Goal: Check status: Check status

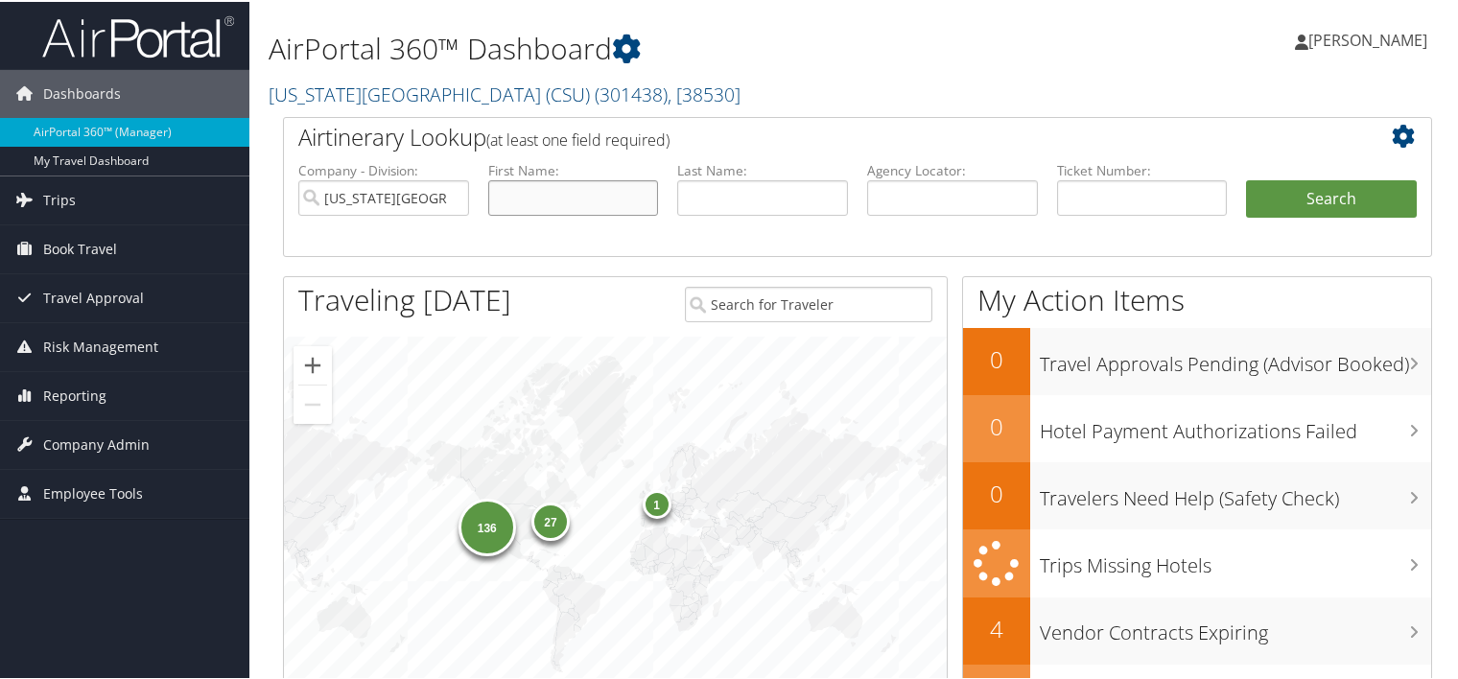
click at [606, 203] on input "text" at bounding box center [573, 195] width 171 height 35
type input "tyler"
type input "v"
drag, startPoint x: 598, startPoint y: 196, endPoint x: 304, endPoint y: 118, distance: 303.6
click at [304, 118] on div "Airtinerary Lookup (at least one field required) Company - Division: California…" at bounding box center [857, 185] width 1149 height 140
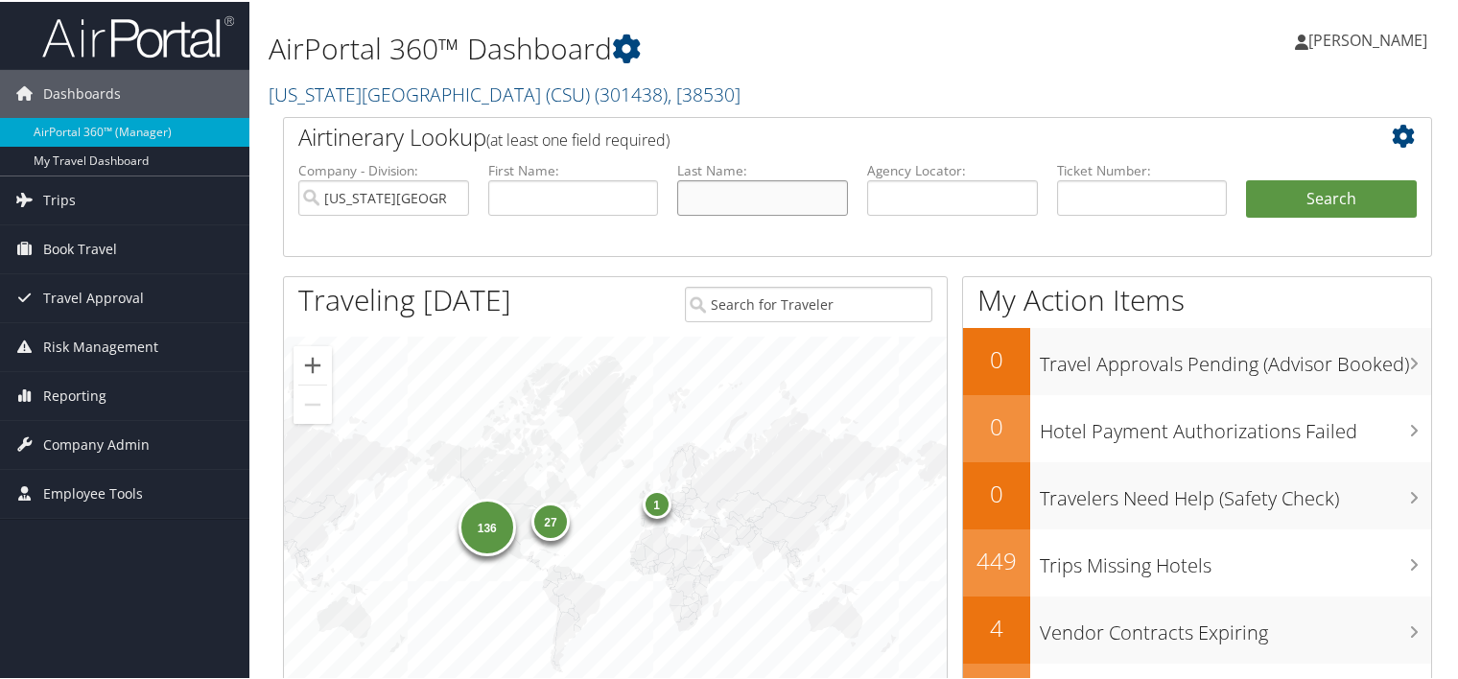
click at [677, 202] on input "text" at bounding box center [762, 195] width 171 height 35
type input "venator"
click at [1246, 178] on button "Search" at bounding box center [1331, 197] width 171 height 38
click at [735, 191] on input "text" at bounding box center [762, 195] width 171 height 35
type input "venator"
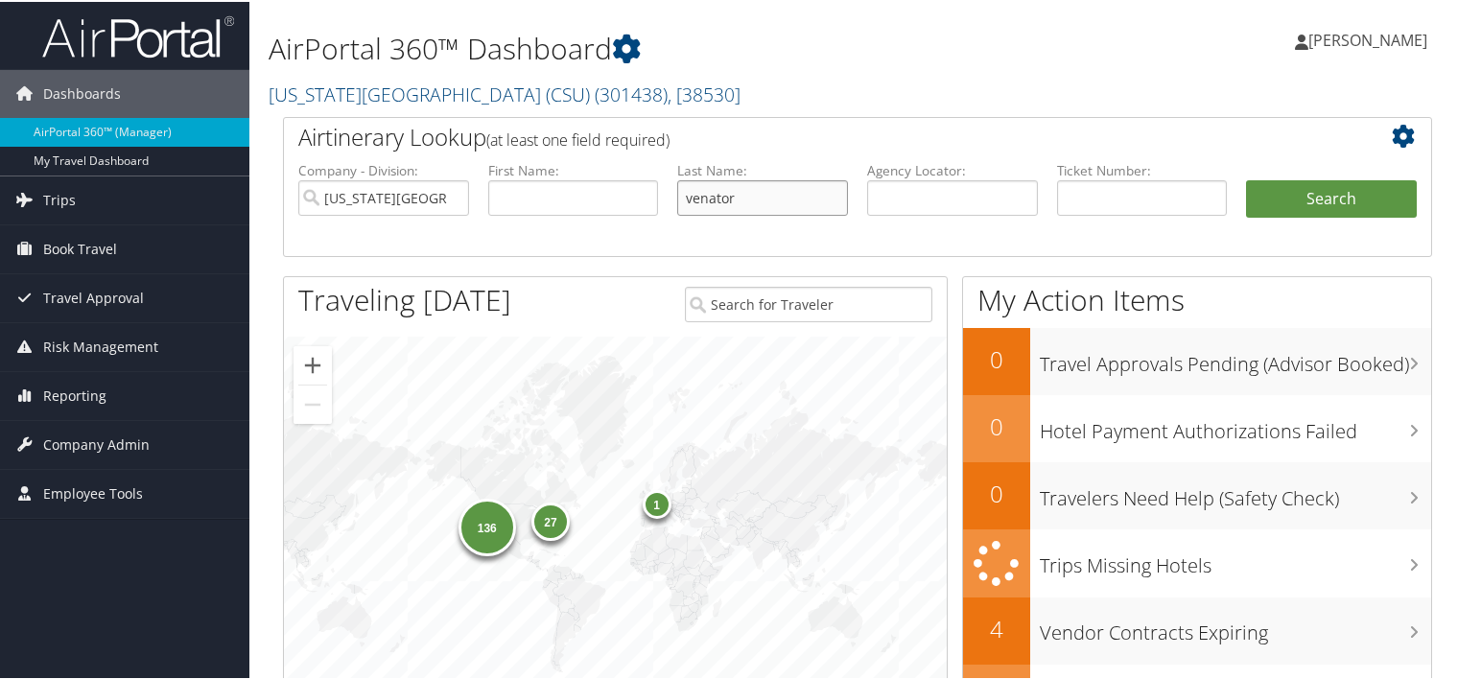
click at [1246, 178] on button "Search" at bounding box center [1331, 197] width 171 height 38
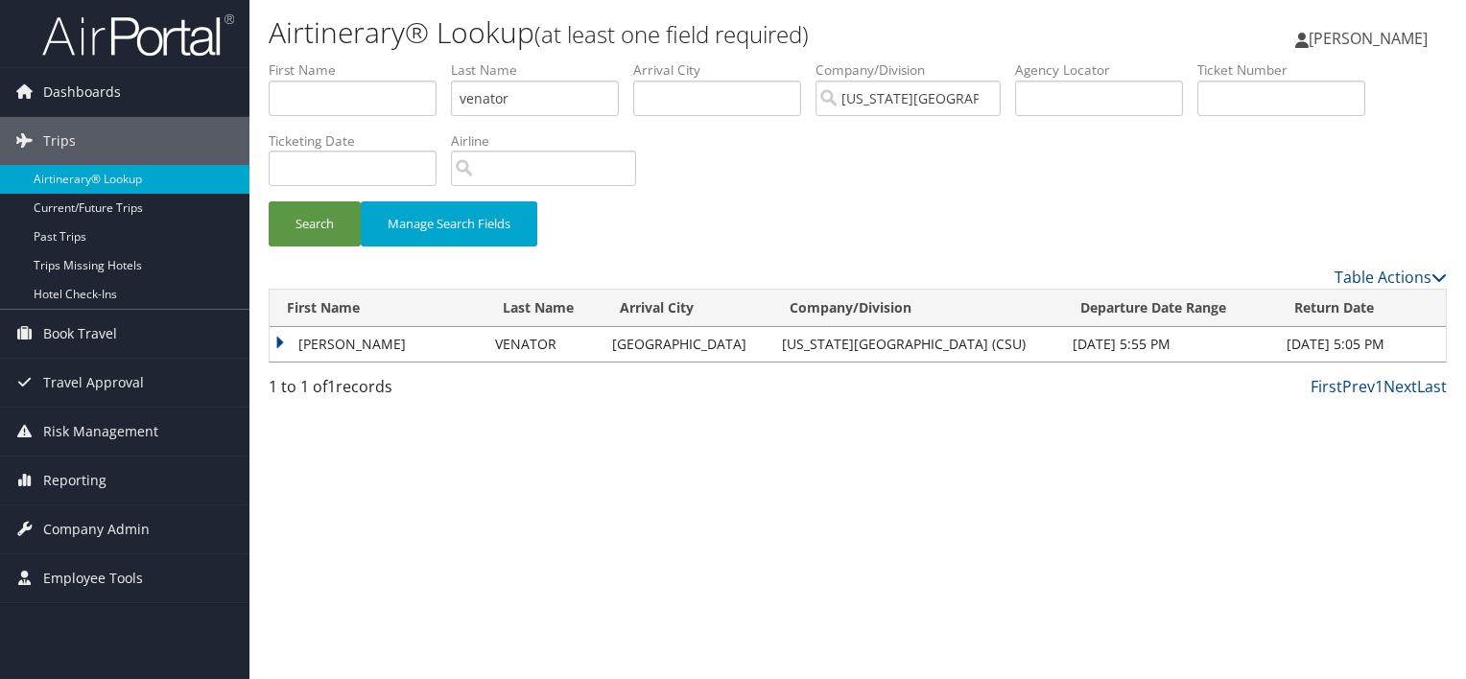
drag, startPoint x: 348, startPoint y: 330, endPoint x: 904, endPoint y: 339, distance: 555.5
drag, startPoint x: 904, startPoint y: 339, endPoint x: 279, endPoint y: 339, distance: 624.5
click at [279, 339] on td "TYLER THONGMINHCLOKE" at bounding box center [378, 344] width 216 height 35
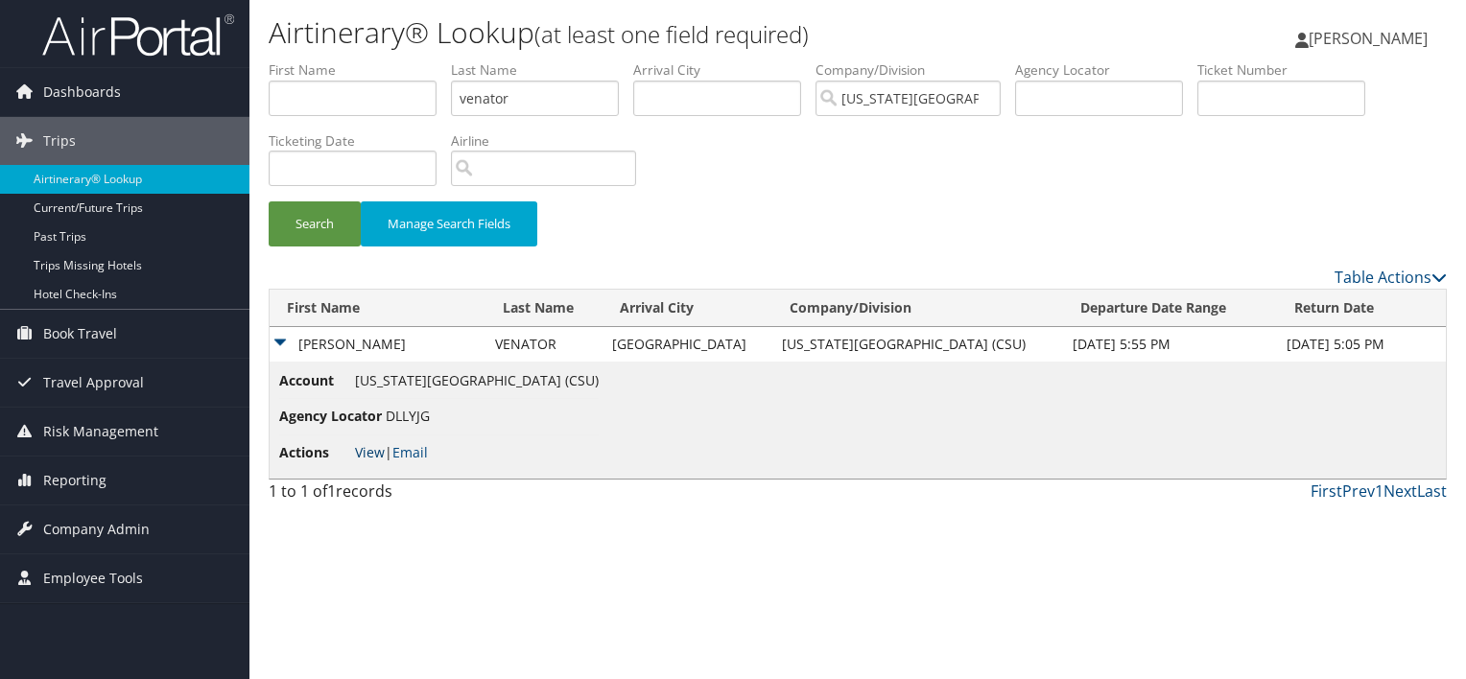
click at [376, 449] on link "View" at bounding box center [370, 452] width 30 height 18
click at [1362, 39] on span "[PERSON_NAME]" at bounding box center [1367, 38] width 119 height 21
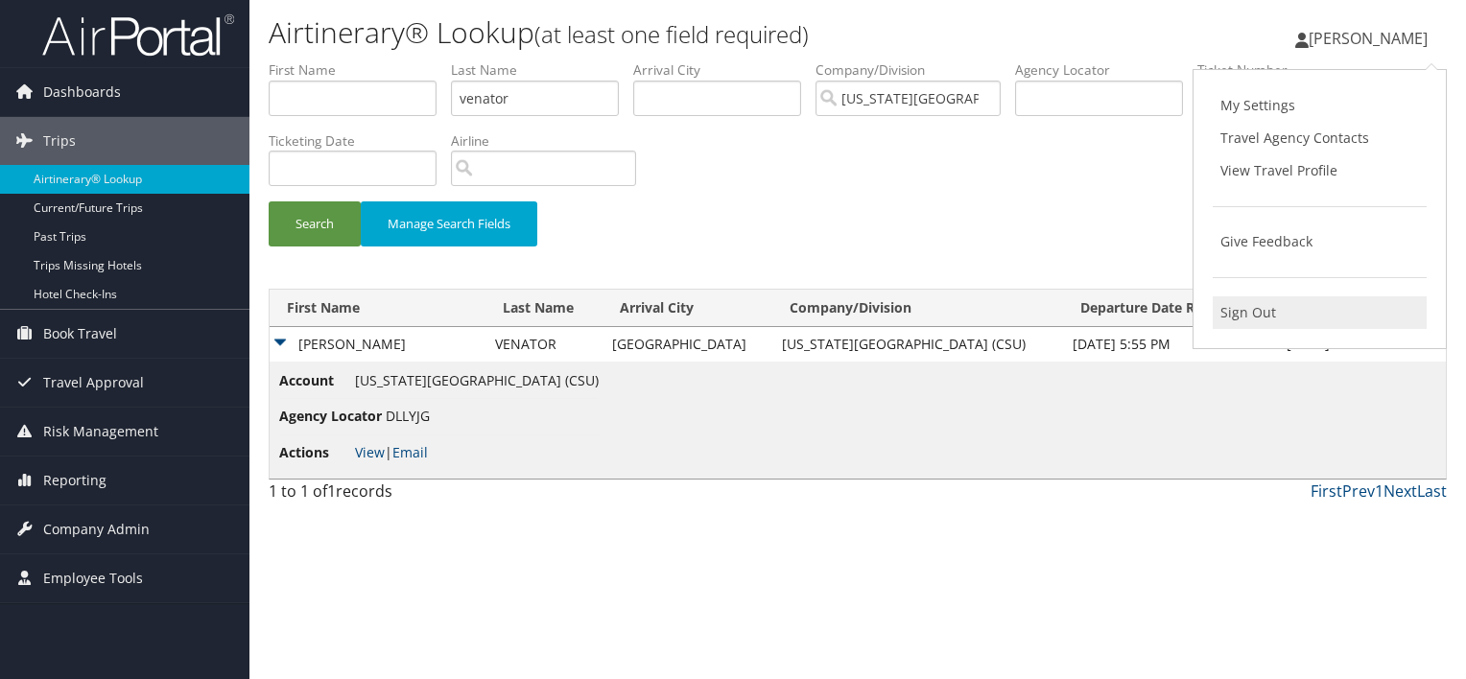
click at [1262, 312] on link "Sign Out" at bounding box center [1320, 312] width 214 height 33
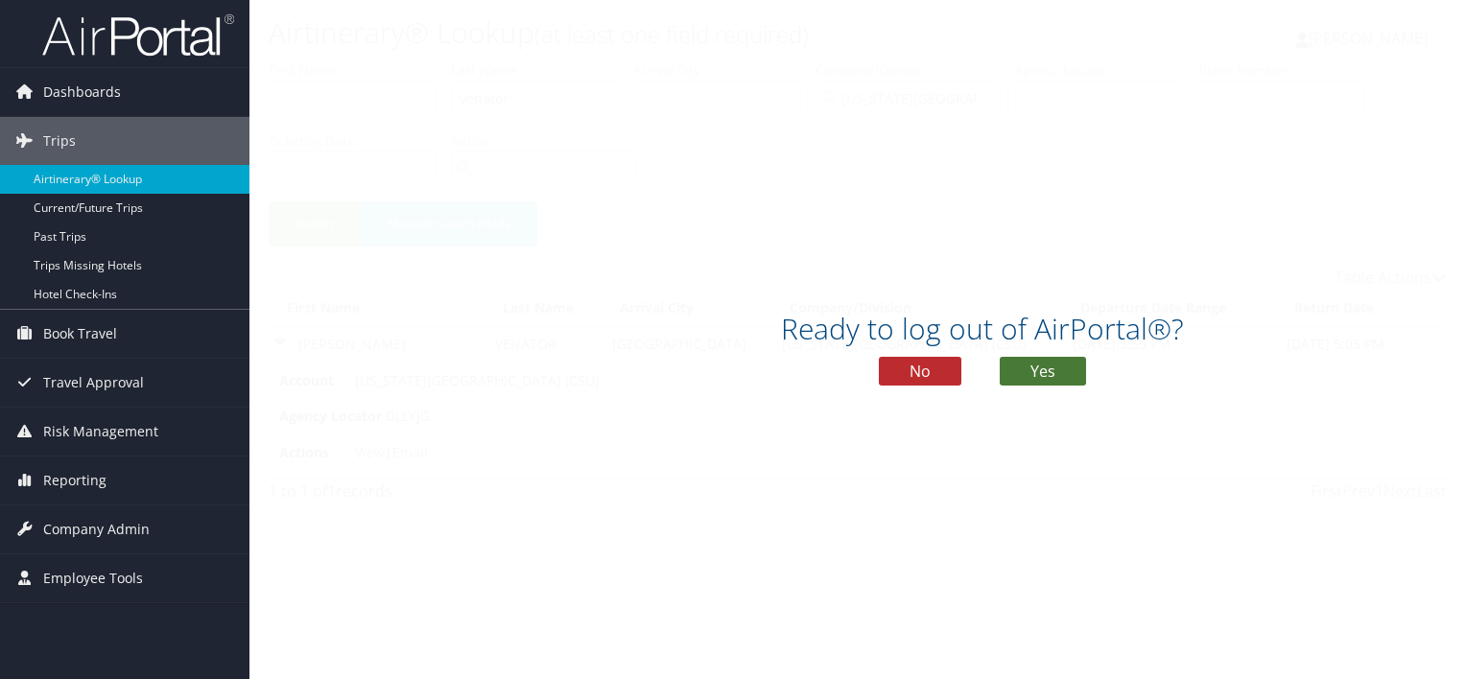
click at [1028, 374] on button "Yes" at bounding box center [1043, 371] width 86 height 29
